Goal: Information Seeking & Learning: Learn about a topic

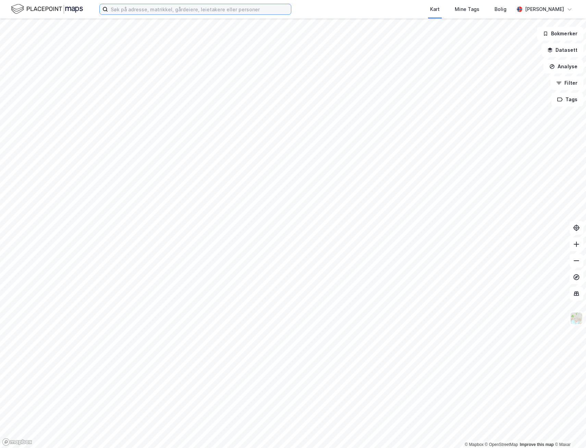
click at [142, 7] on input at bounding box center [199, 9] width 183 height 10
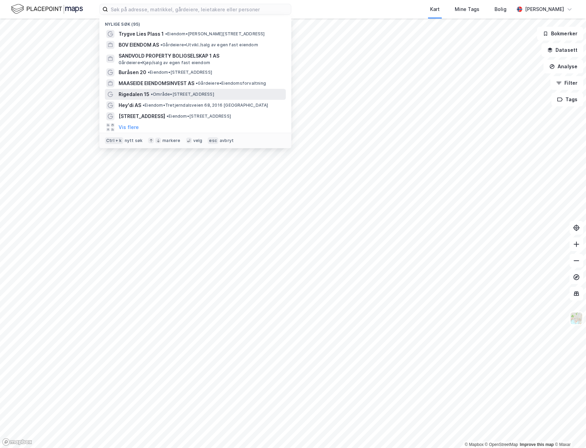
click at [137, 95] on span "Rigedalen 15" at bounding box center [134, 94] width 31 height 8
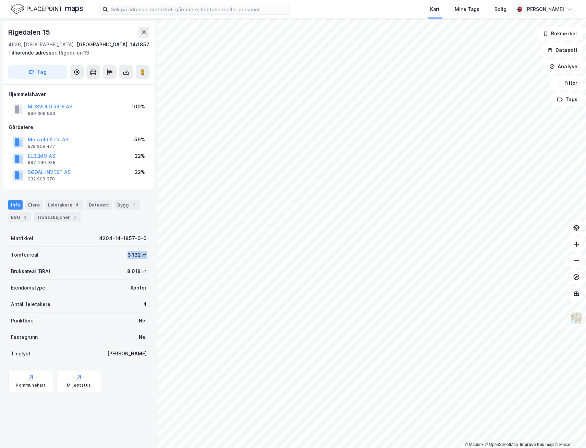
drag, startPoint x: 120, startPoint y: 256, endPoint x: 141, endPoint y: 256, distance: 20.6
click at [141, 256] on div "Tomteareal 3 132 ㎡" at bounding box center [78, 255] width 141 height 16
click at [50, 209] on div "Leietakere 4" at bounding box center [64, 205] width 38 height 10
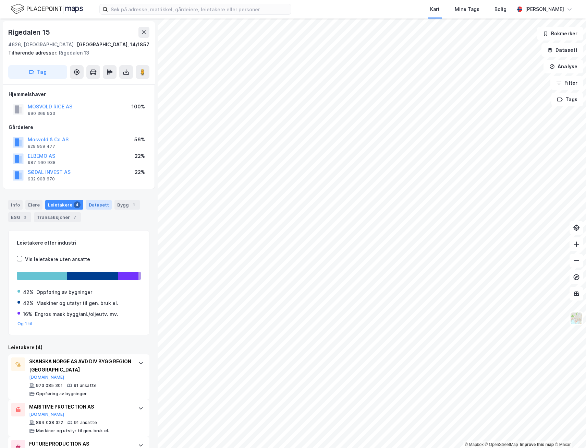
click at [100, 209] on div "Datasett" at bounding box center [99, 205] width 26 height 10
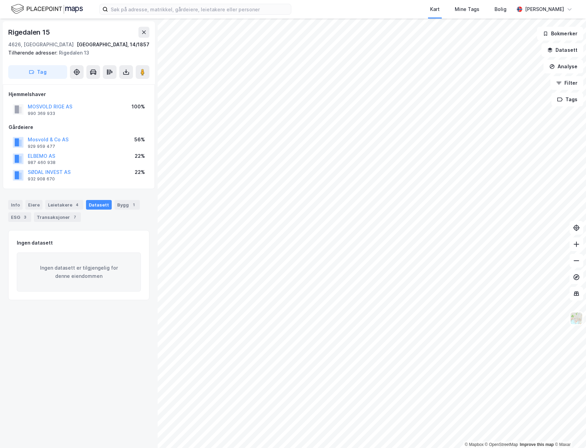
click at [117, 210] on div "Info Eiere Leietakere 4 Datasett Bygg 1 ESG 3 Transaksjoner 7" at bounding box center [78, 211] width 141 height 22
click at [117, 207] on div "Bygg 1" at bounding box center [127, 205] width 25 height 10
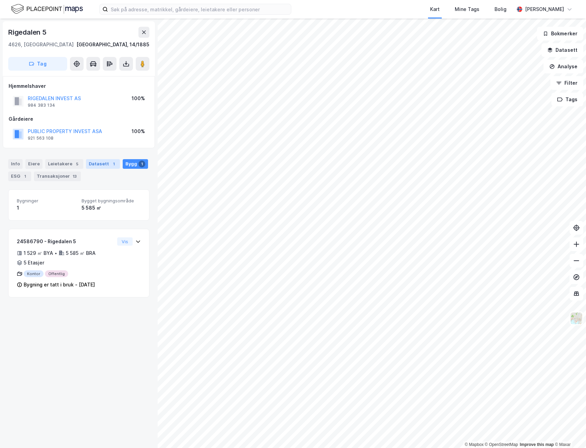
click at [102, 162] on div "Datasett 1" at bounding box center [103, 164] width 34 height 10
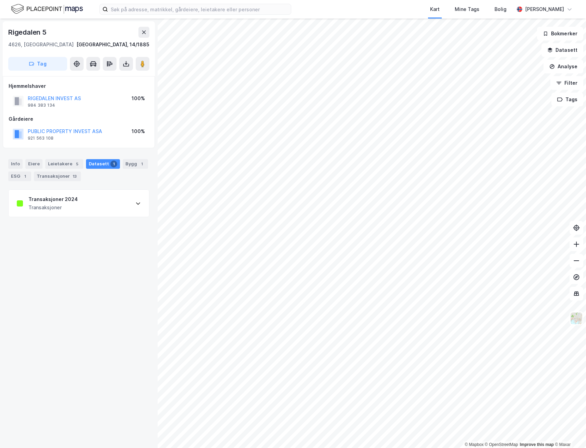
click at [70, 204] on div "Transaksjoner" at bounding box center [52, 207] width 49 height 8
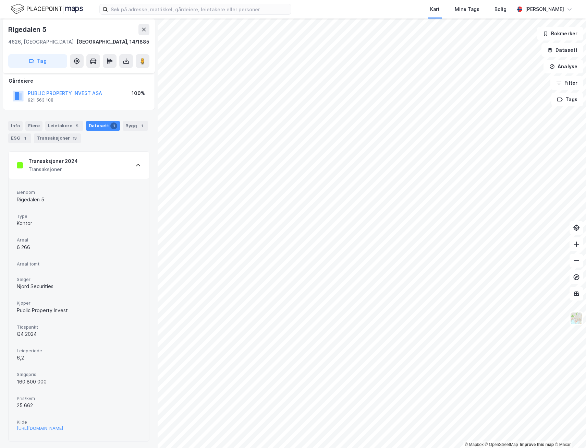
scroll to position [52, 0]
click at [63, 424] on div "[URL][DOMAIN_NAME]" at bounding box center [40, 426] width 46 height 6
